Goal: Book appointment/travel/reservation

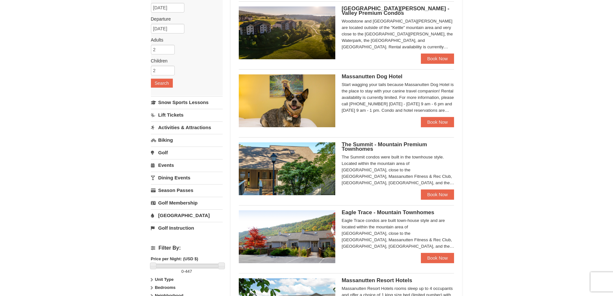
scroll to position [64, 0]
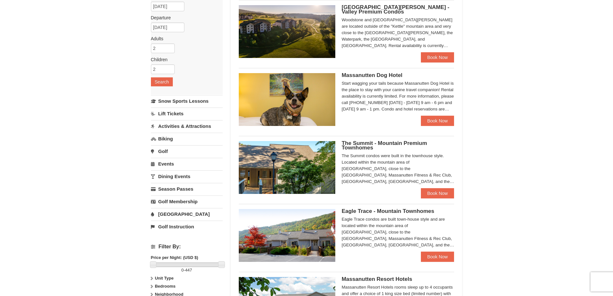
click at [170, 216] on link "[GEOGRAPHIC_DATA]" at bounding box center [187, 214] width 72 height 12
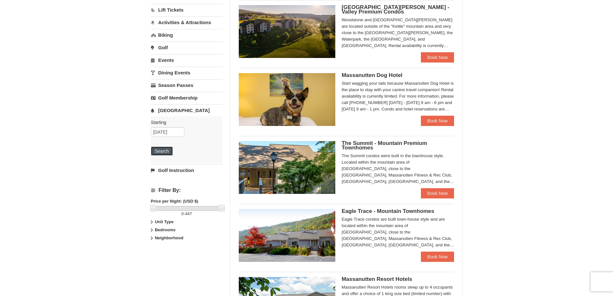
click at [161, 150] on button "Search" at bounding box center [162, 150] width 22 height 9
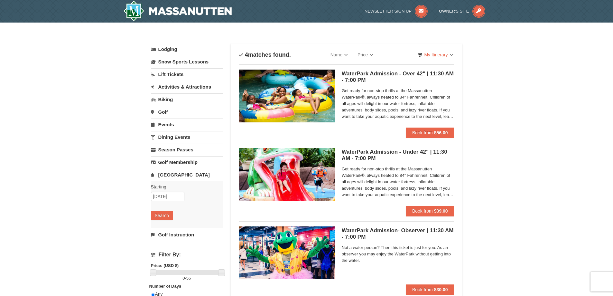
click at [174, 49] on link "Lodging" at bounding box center [187, 49] width 72 height 12
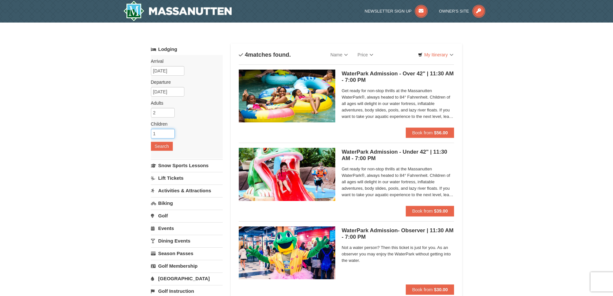
click at [171, 133] on input "1" at bounding box center [163, 134] width 24 height 10
type input "2"
click at [171, 133] on input "2" at bounding box center [163, 134] width 24 height 10
click at [164, 145] on button "Search" at bounding box center [162, 146] width 22 height 9
